Goal: Check status: Check status

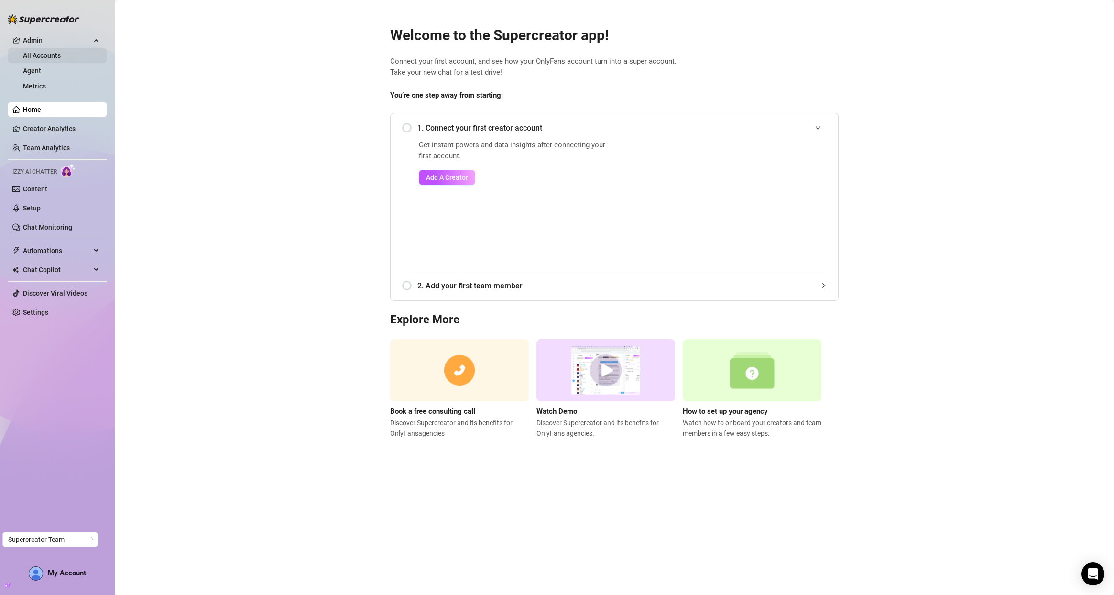
click at [24, 57] on link "All Accounts" at bounding box center [42, 56] width 38 height 8
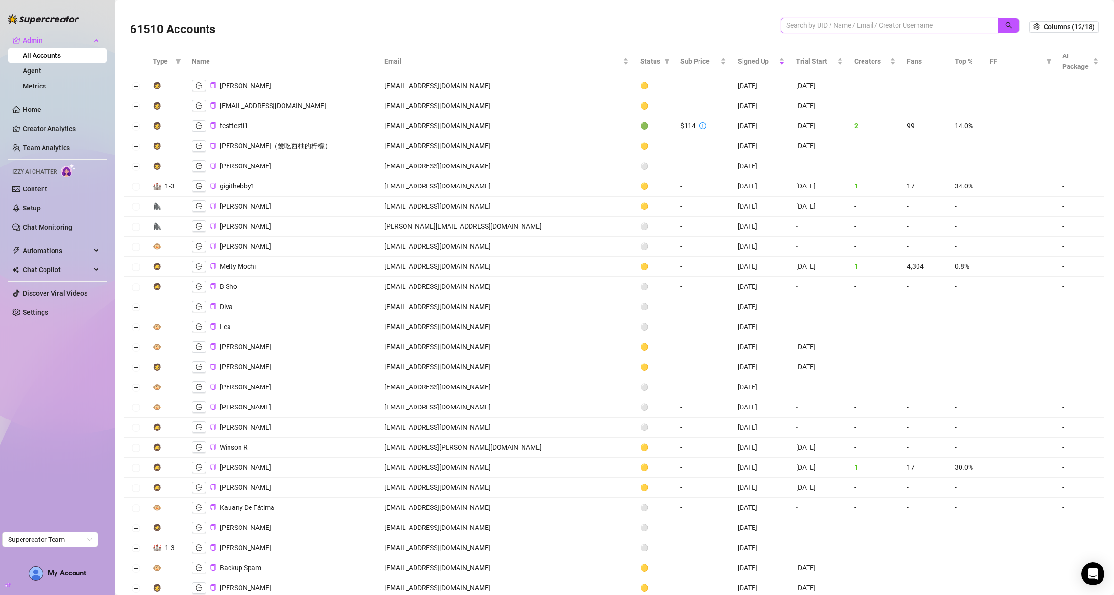
click at [800, 23] on input "search" at bounding box center [885, 25] width 198 height 11
paste input "([EMAIL_ADDRESS][DOMAIN_NAME])"
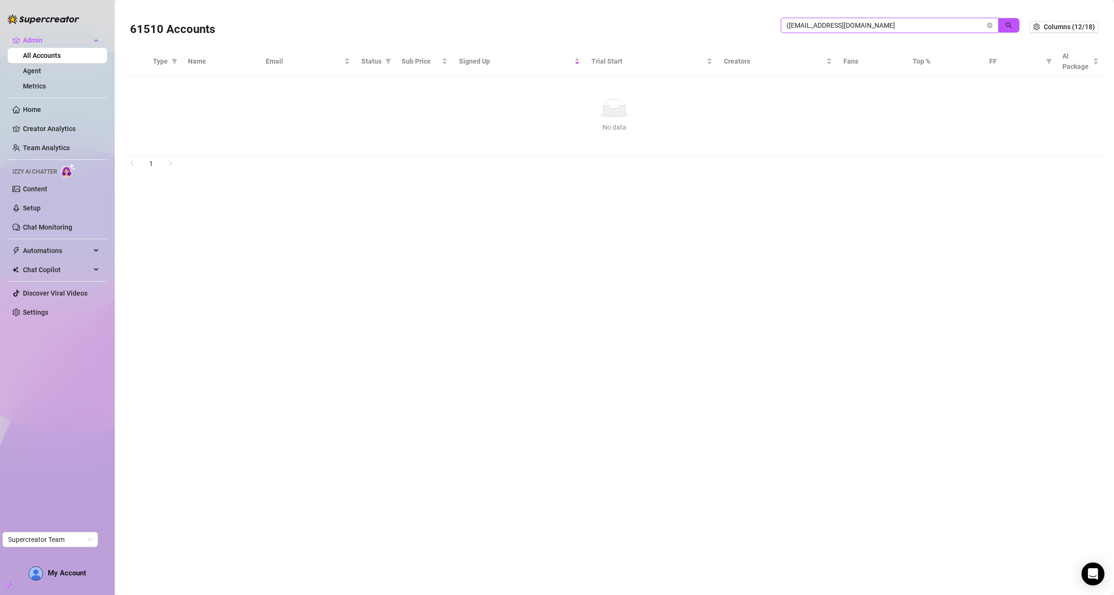
click at [788, 27] on input "([EMAIL_ADDRESS][DOMAIN_NAME]" at bounding box center [885, 25] width 198 height 11
type input "[EMAIL_ADDRESS][DOMAIN_NAME]"
click at [133, 87] on button "Expand row" at bounding box center [136, 87] width 8 height 8
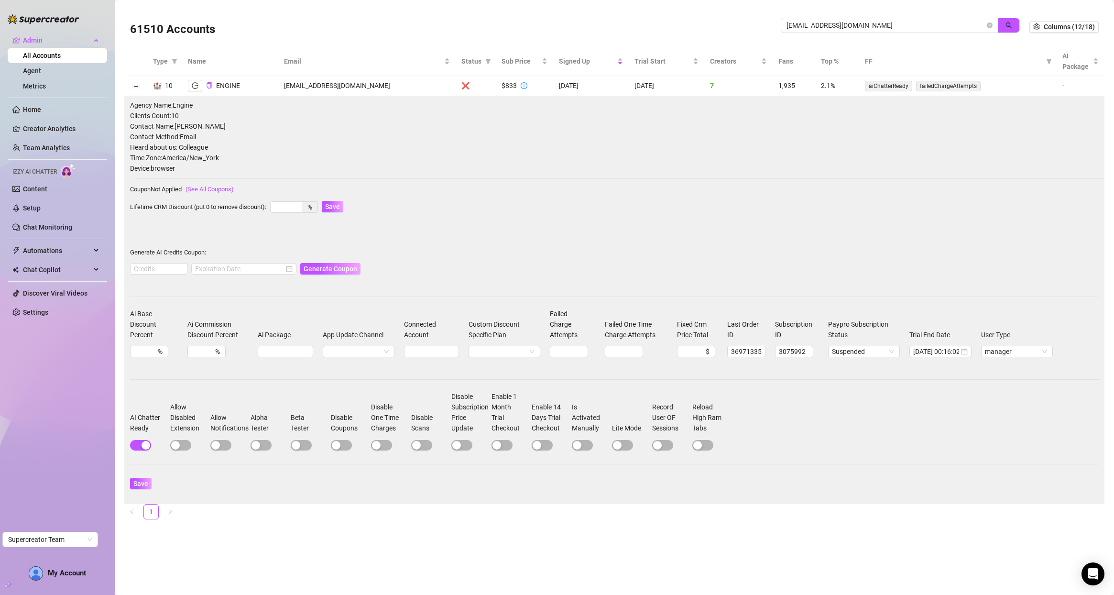
click at [507, 86] on td "$833" at bounding box center [524, 86] width 57 height 20
click at [521, 86] on icon "info-circle" at bounding box center [524, 85] width 7 height 7
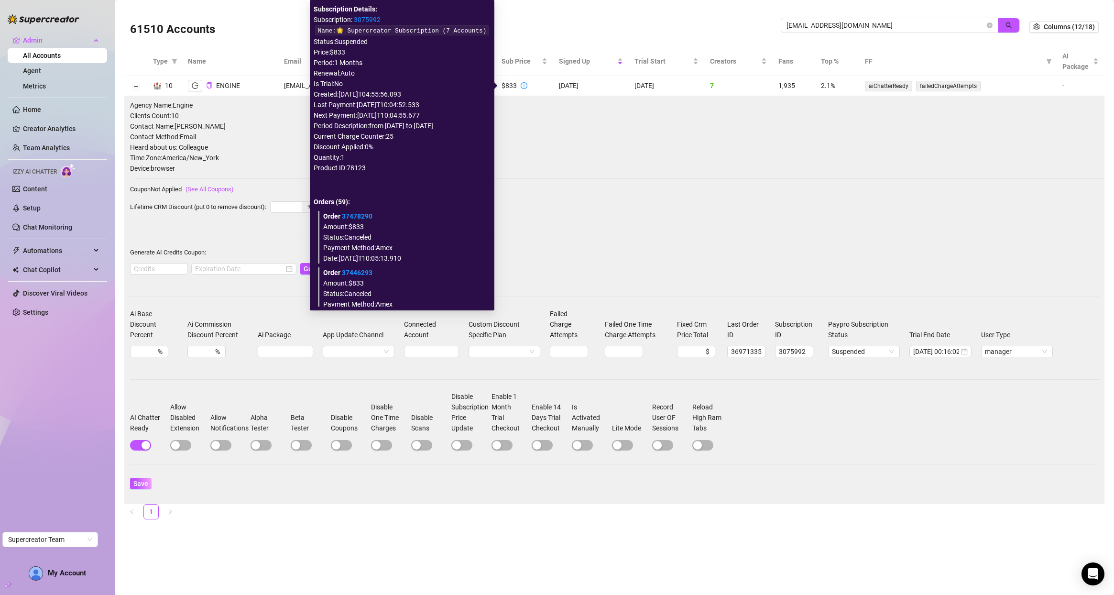
click at [361, 19] on link "3075992" at bounding box center [367, 20] width 27 height 8
